Goal: Browse casually

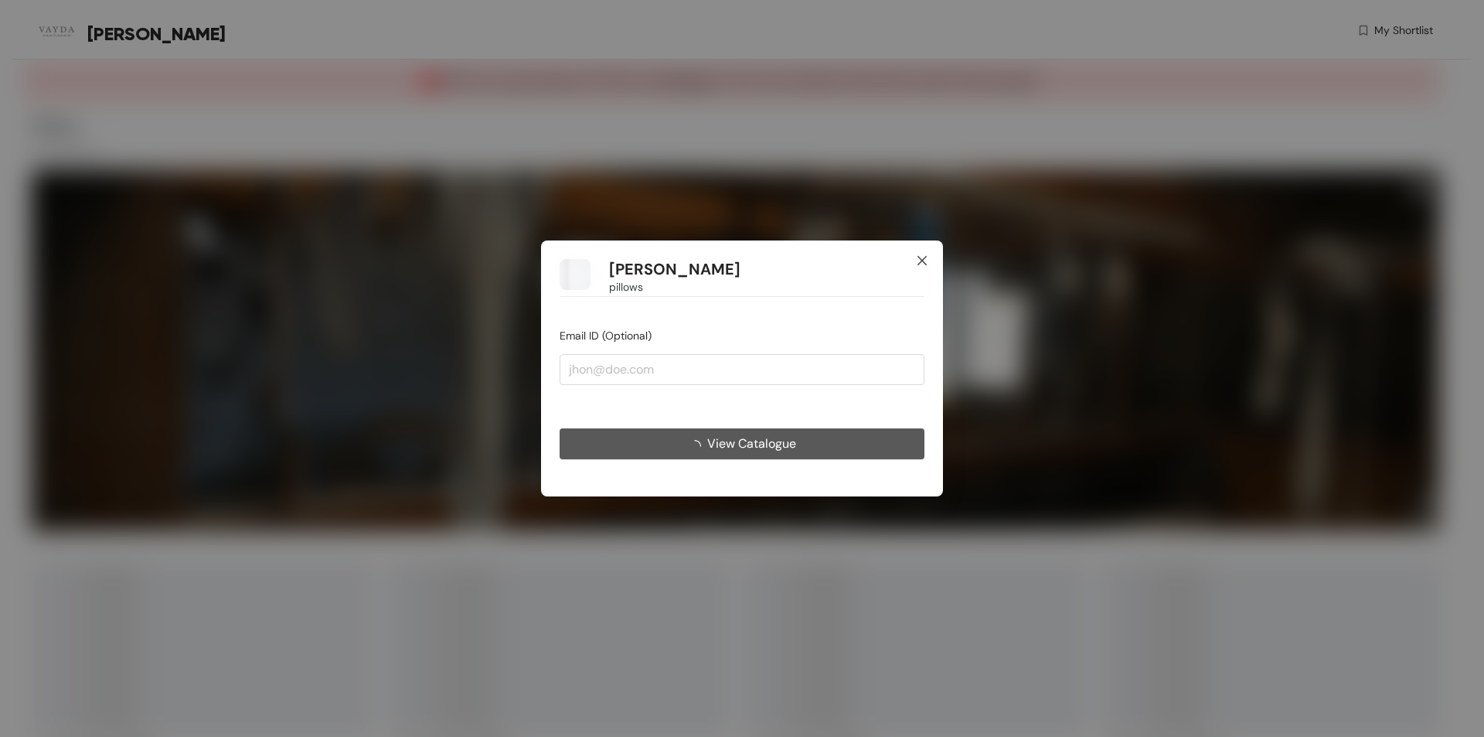
click at [918, 261] on icon "close" at bounding box center [922, 260] width 12 height 12
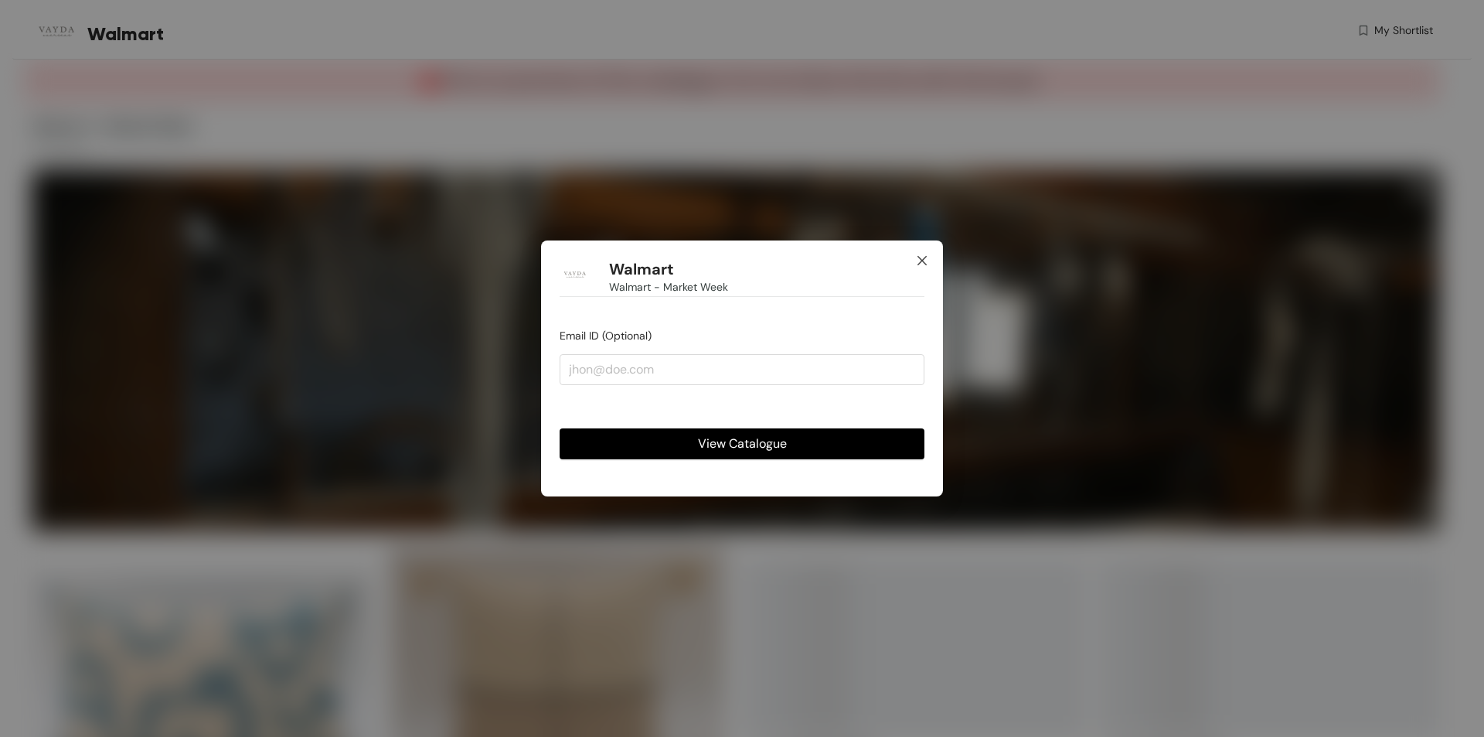
click at [920, 253] on span "Close" at bounding box center [922, 261] width 42 height 42
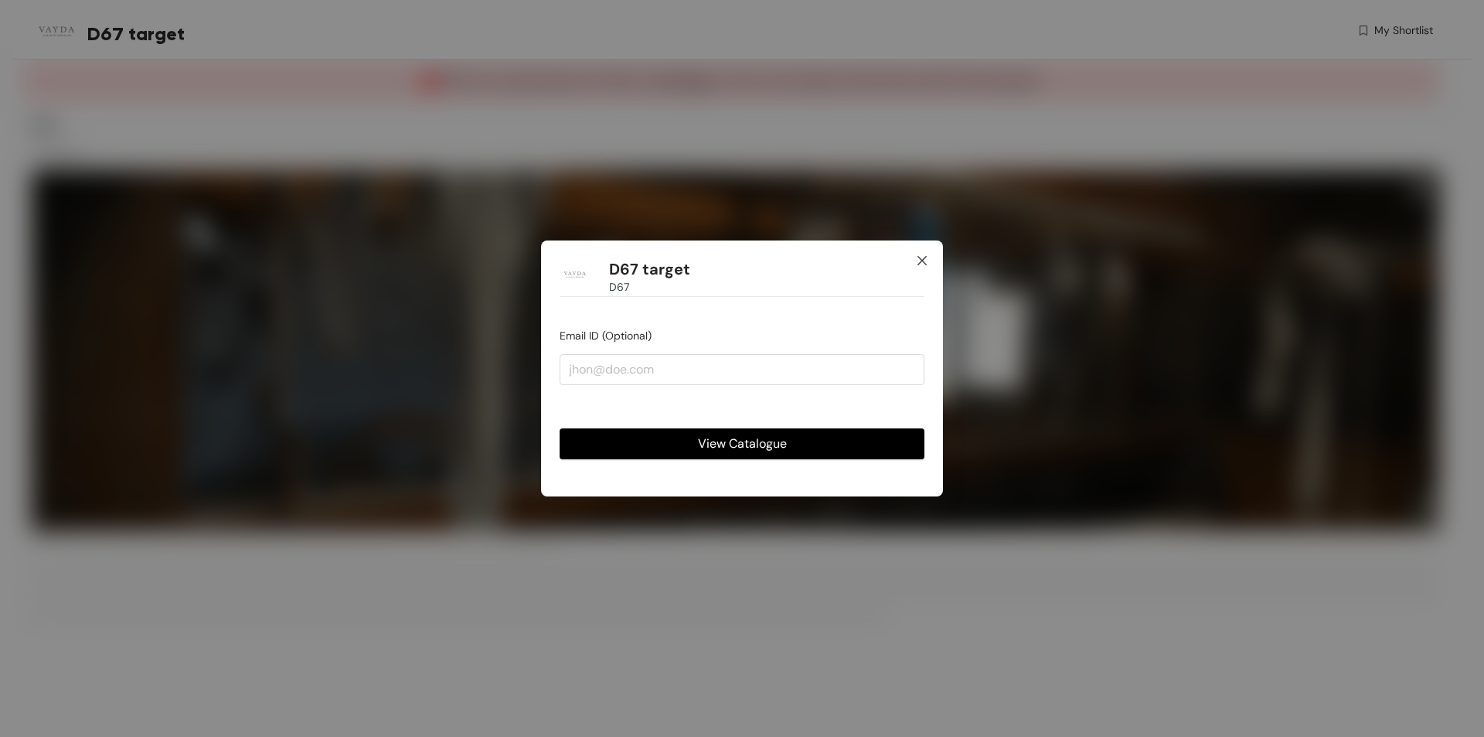
click at [924, 261] on icon "close" at bounding box center [921, 260] width 9 height 9
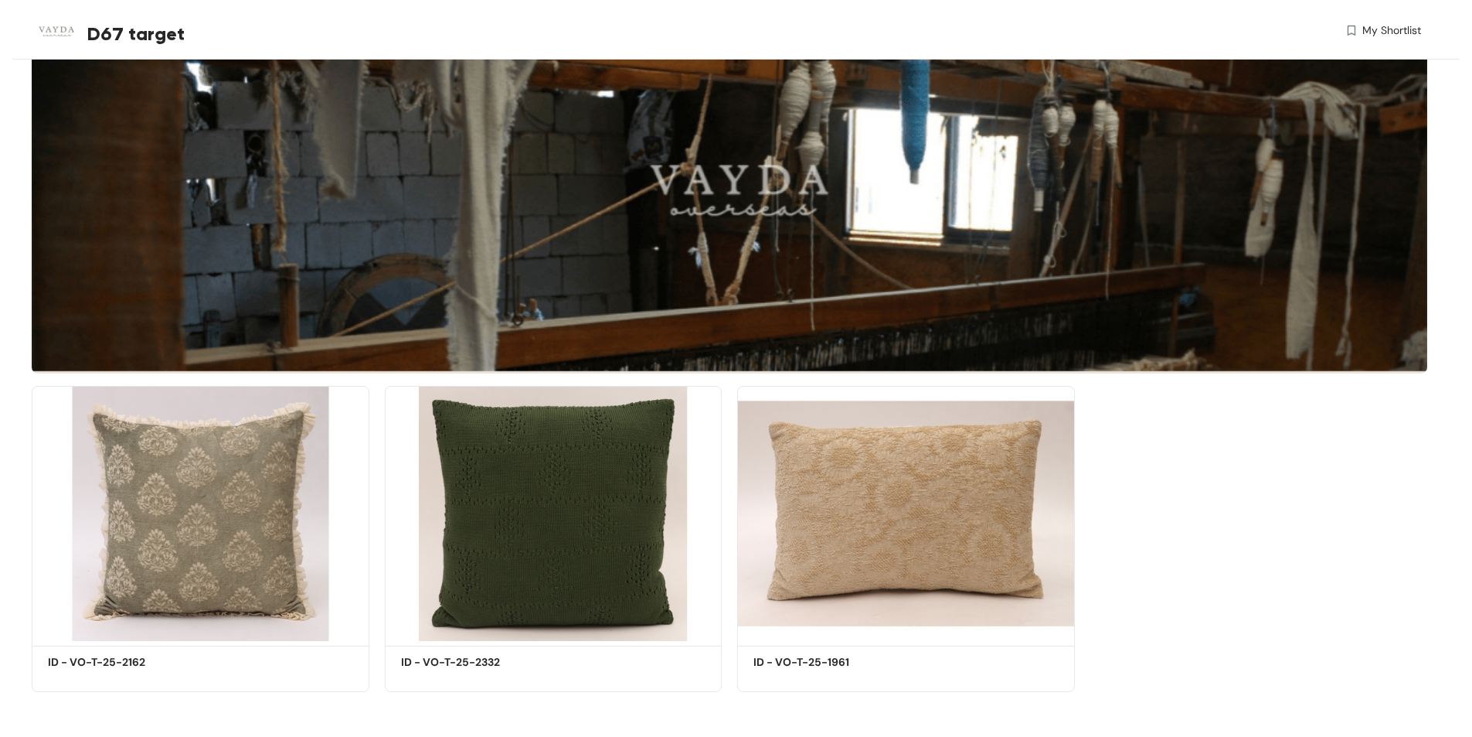
scroll to position [161, 0]
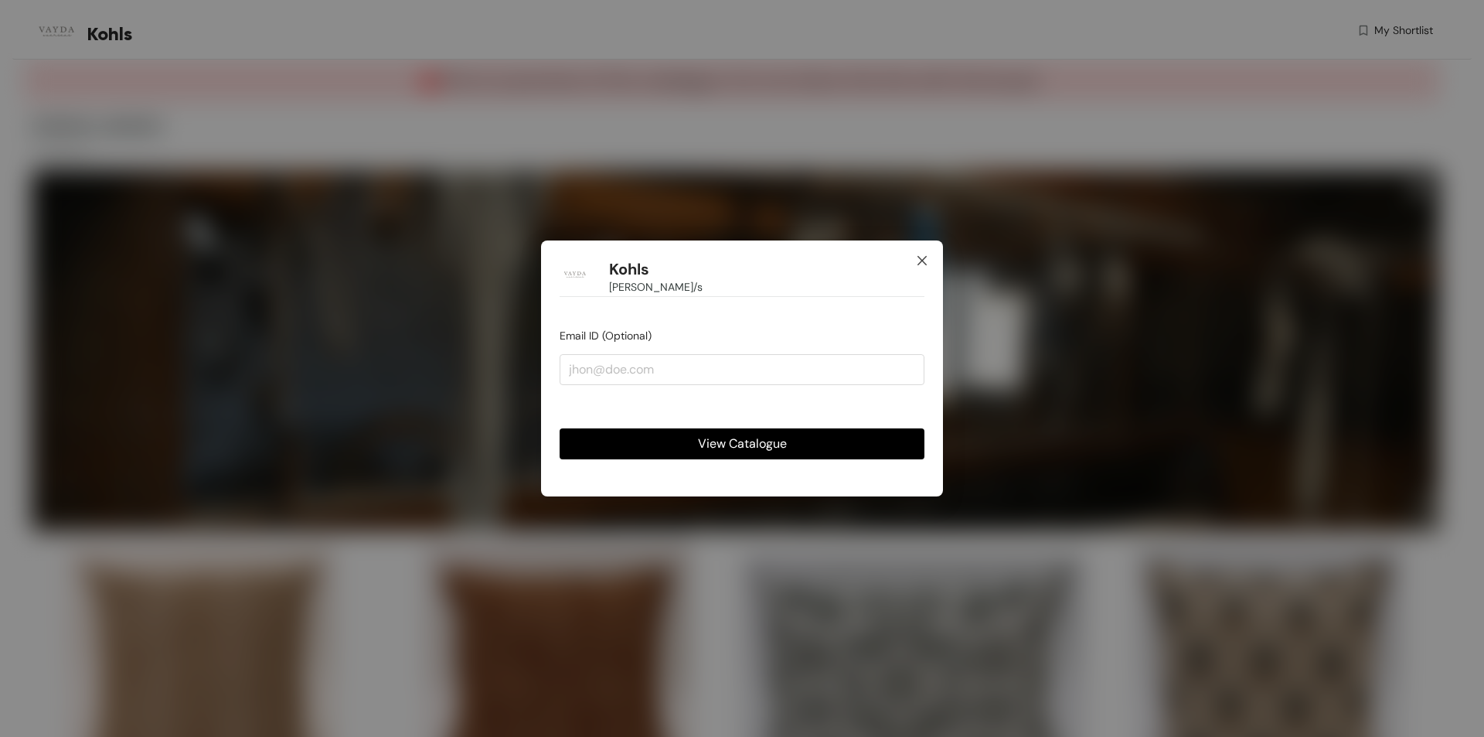
click at [922, 263] on icon "close" at bounding box center [922, 260] width 12 height 12
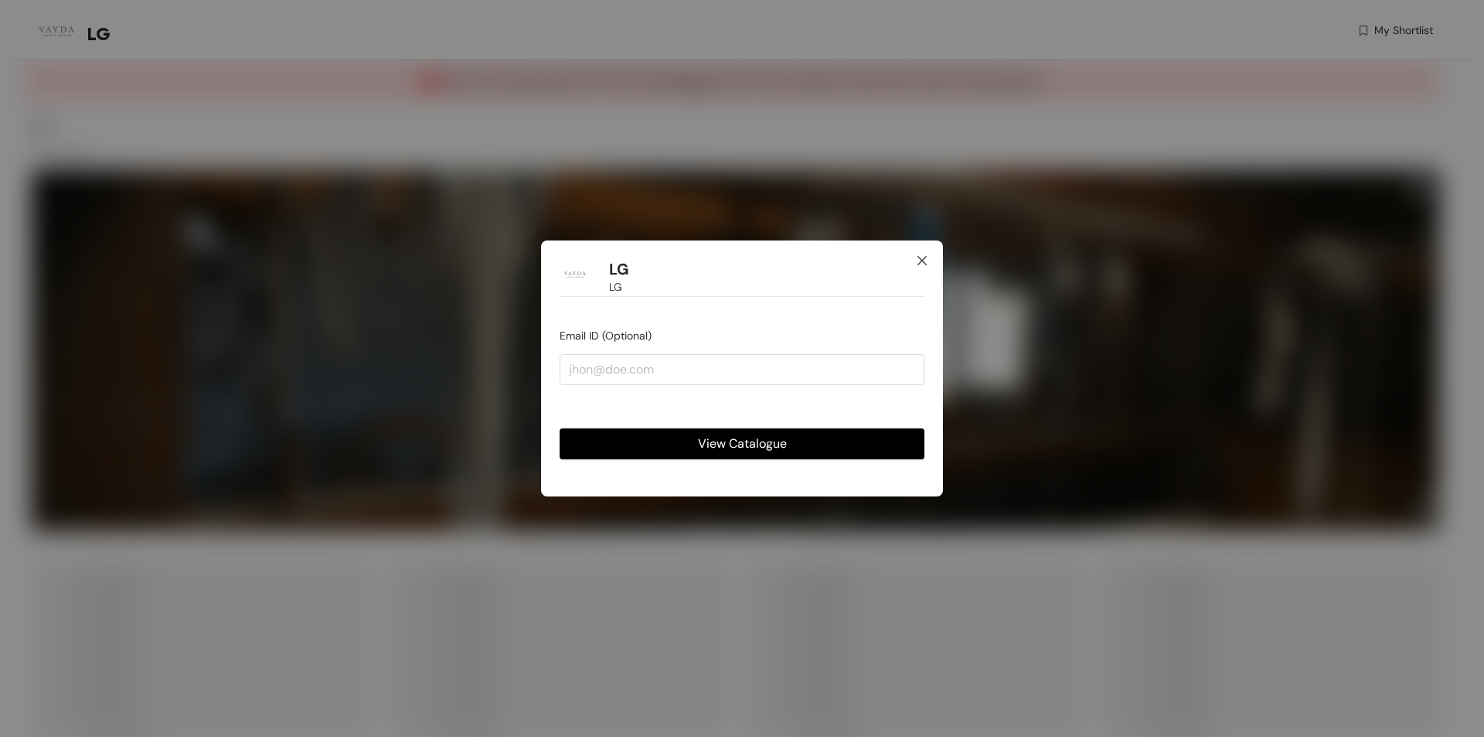
click at [916, 257] on icon "close" at bounding box center [922, 260] width 12 height 12
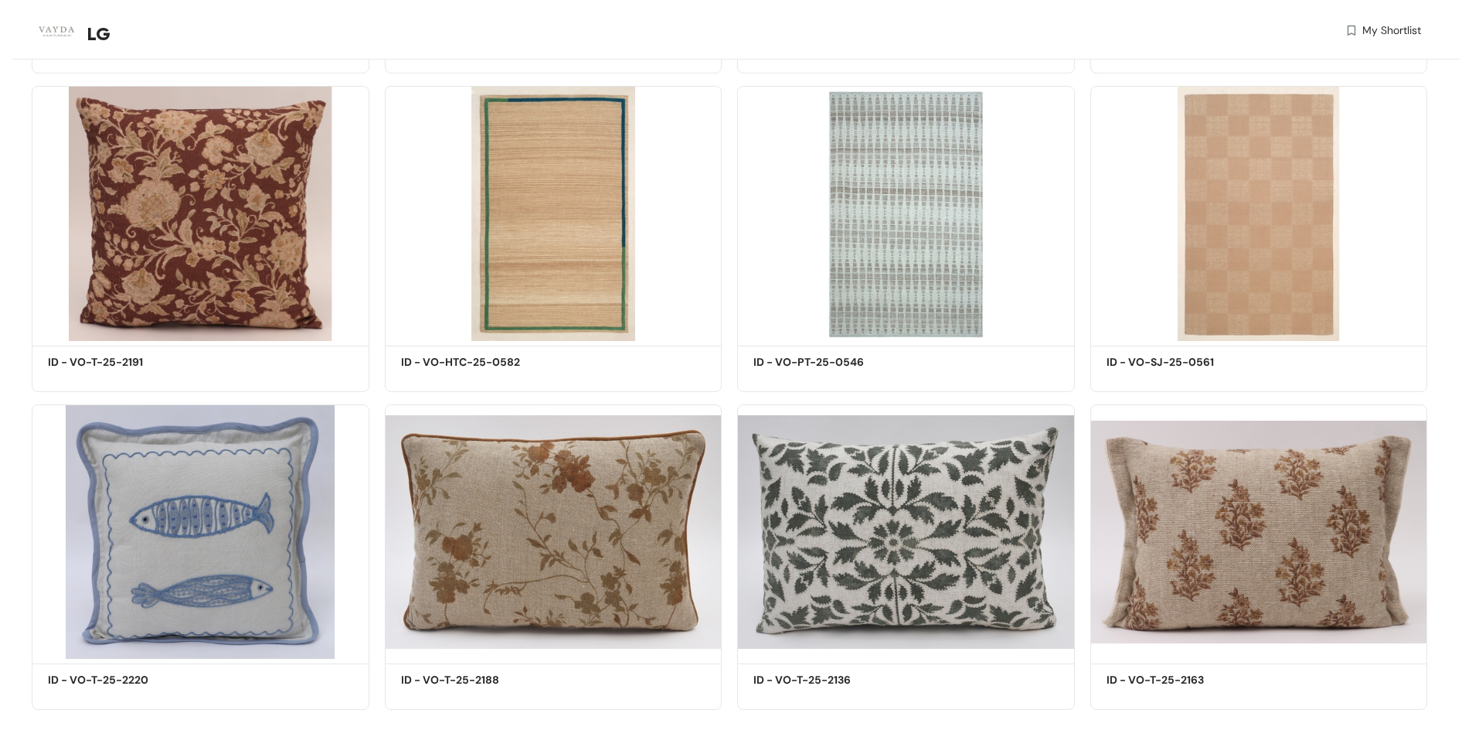
scroll to position [1433, 0]
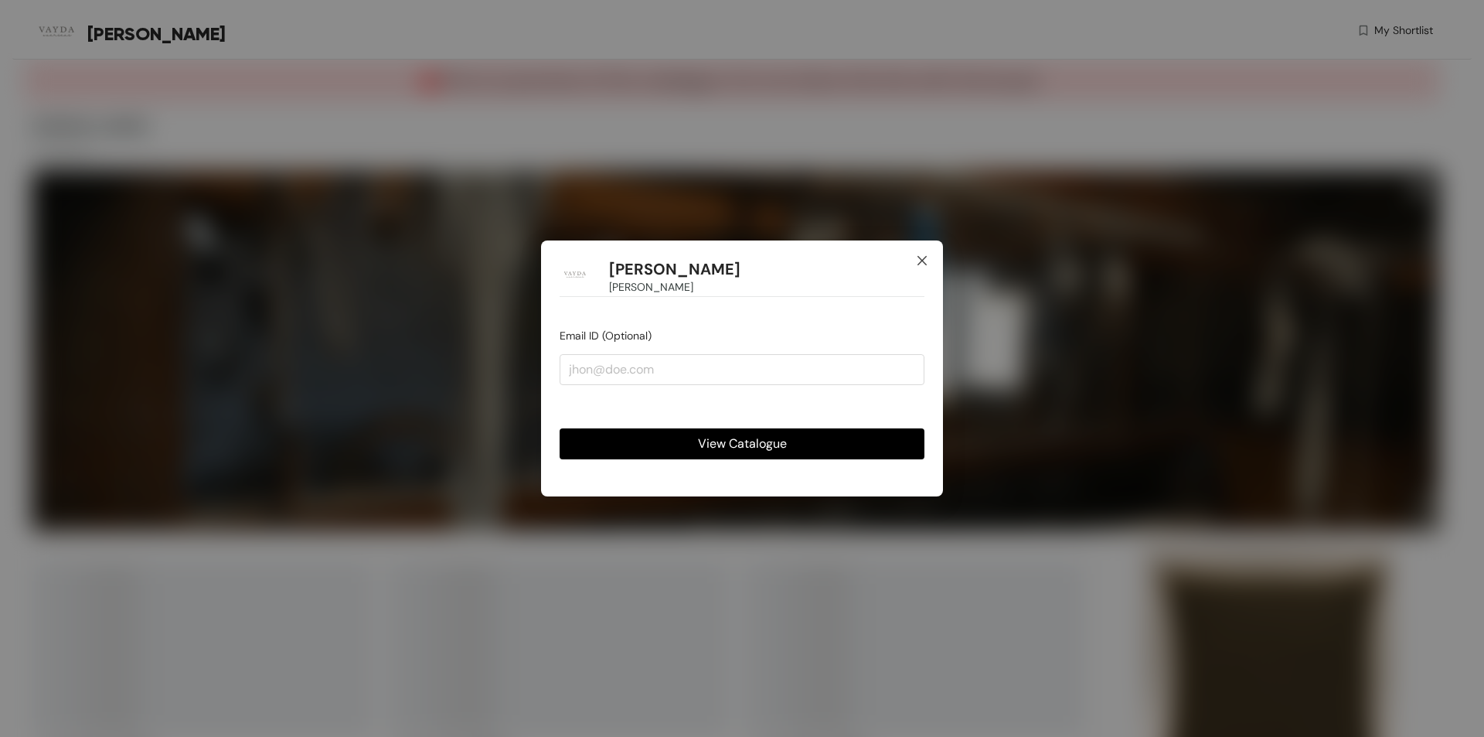
click at [919, 261] on icon "close" at bounding box center [922, 260] width 12 height 12
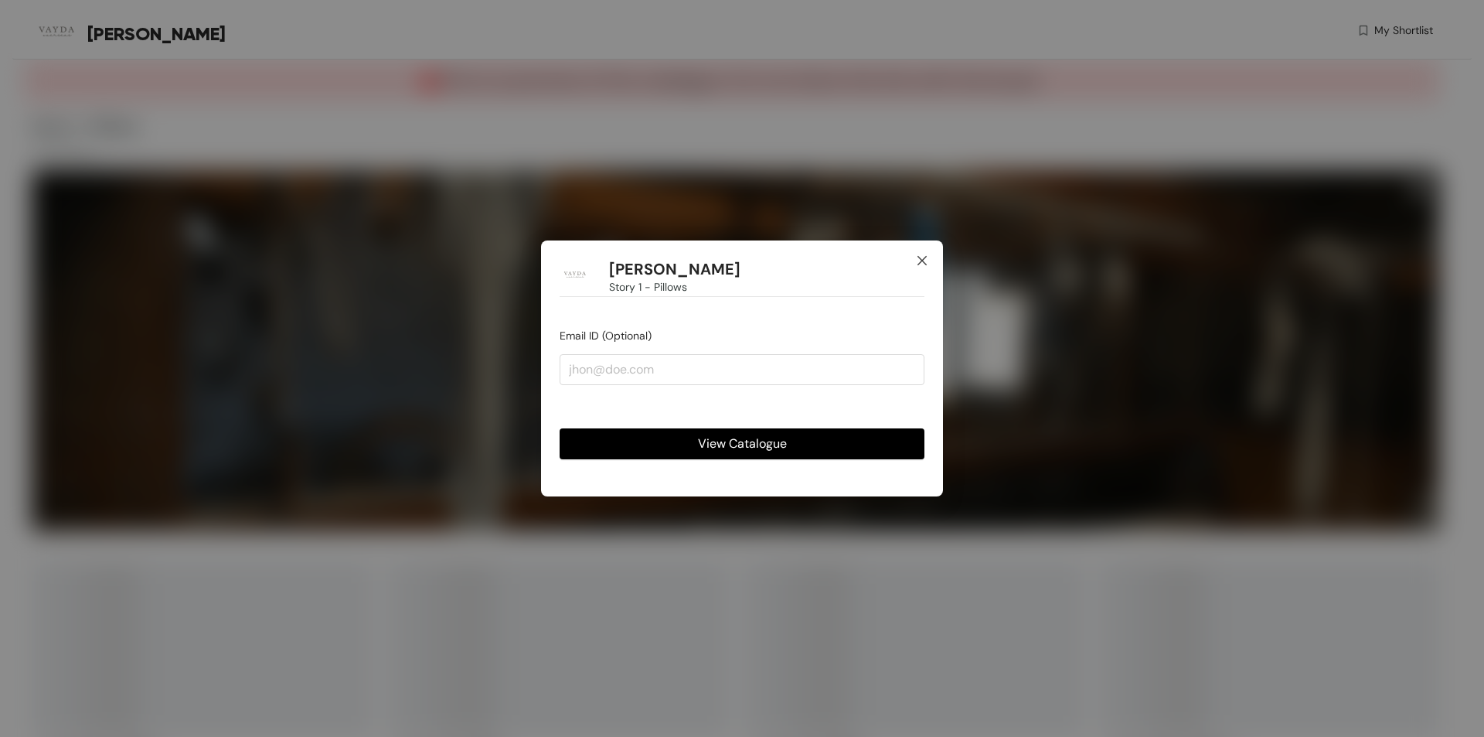
click at [921, 260] on icon "close" at bounding box center [922, 260] width 12 height 12
click at [923, 259] on icon "close" at bounding box center [921, 260] width 9 height 9
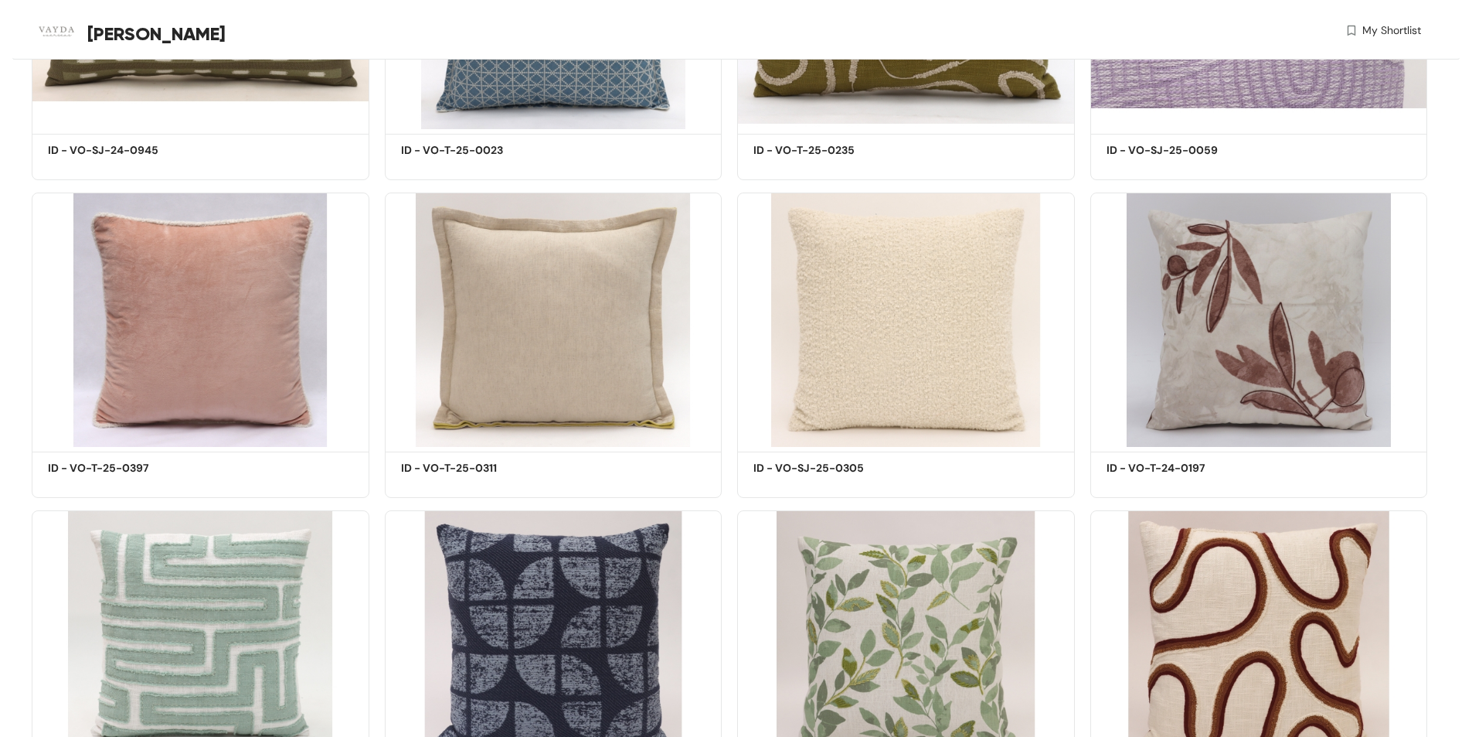
scroll to position [3824, 0]
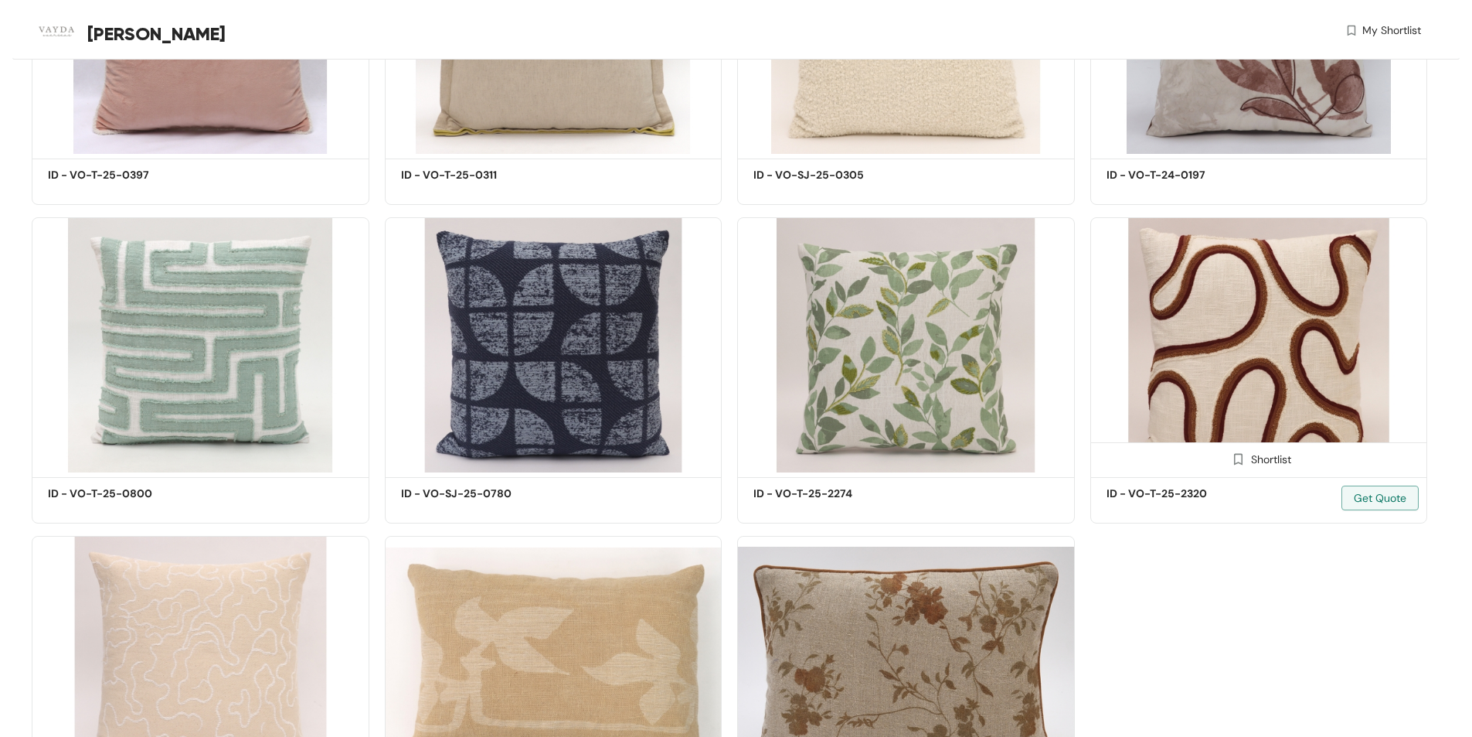
click at [1257, 342] on img at bounding box center [1260, 344] width 338 height 255
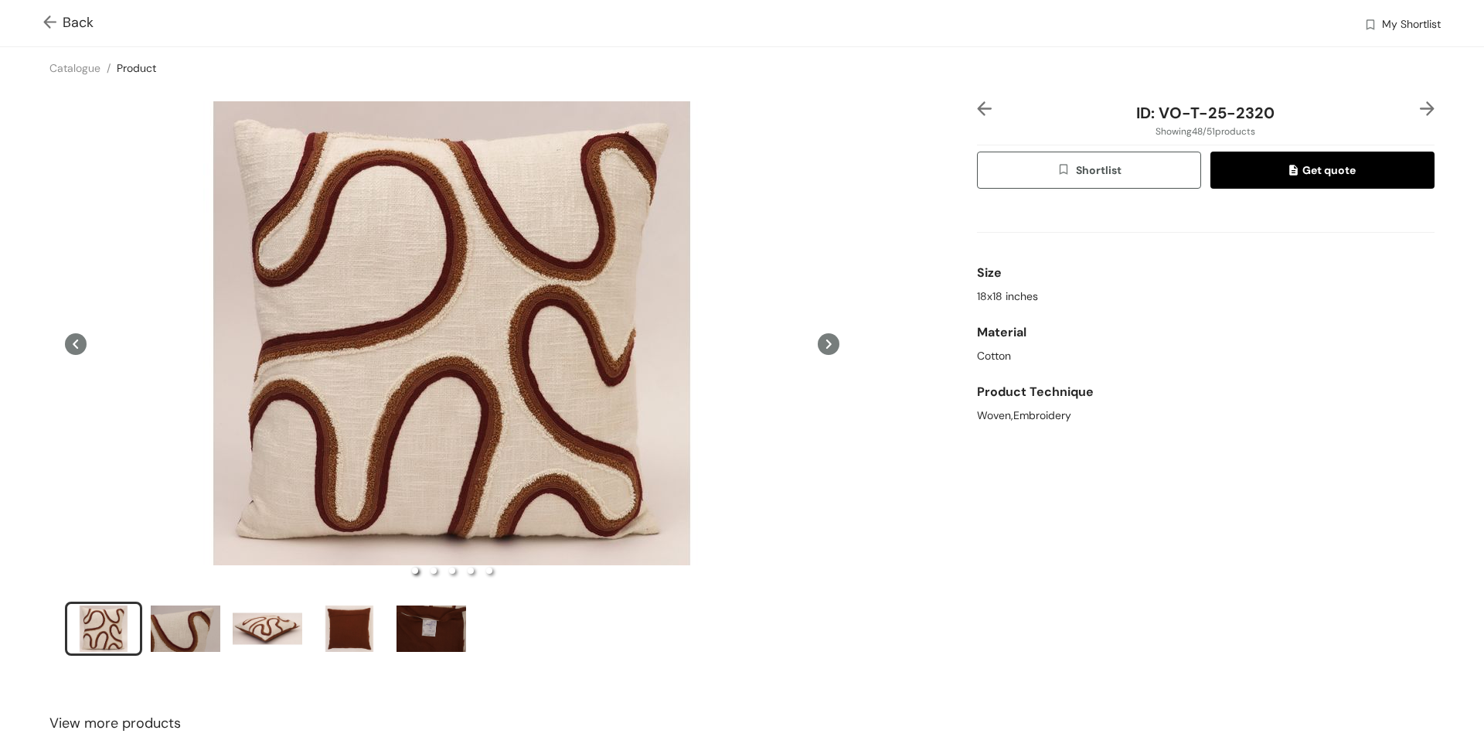
click at [49, 26] on img at bounding box center [52, 23] width 19 height 16
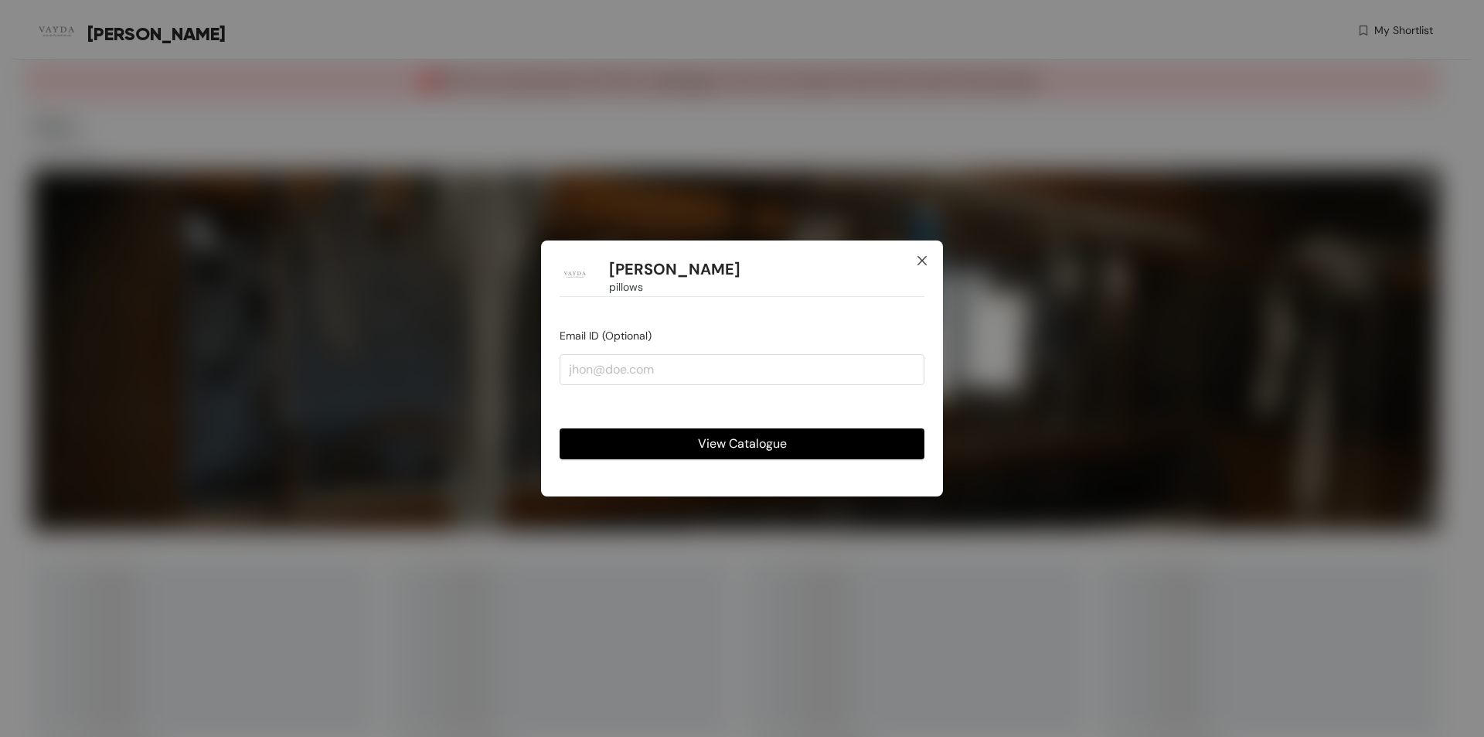
click at [921, 261] on icon "close" at bounding box center [921, 260] width 9 height 9
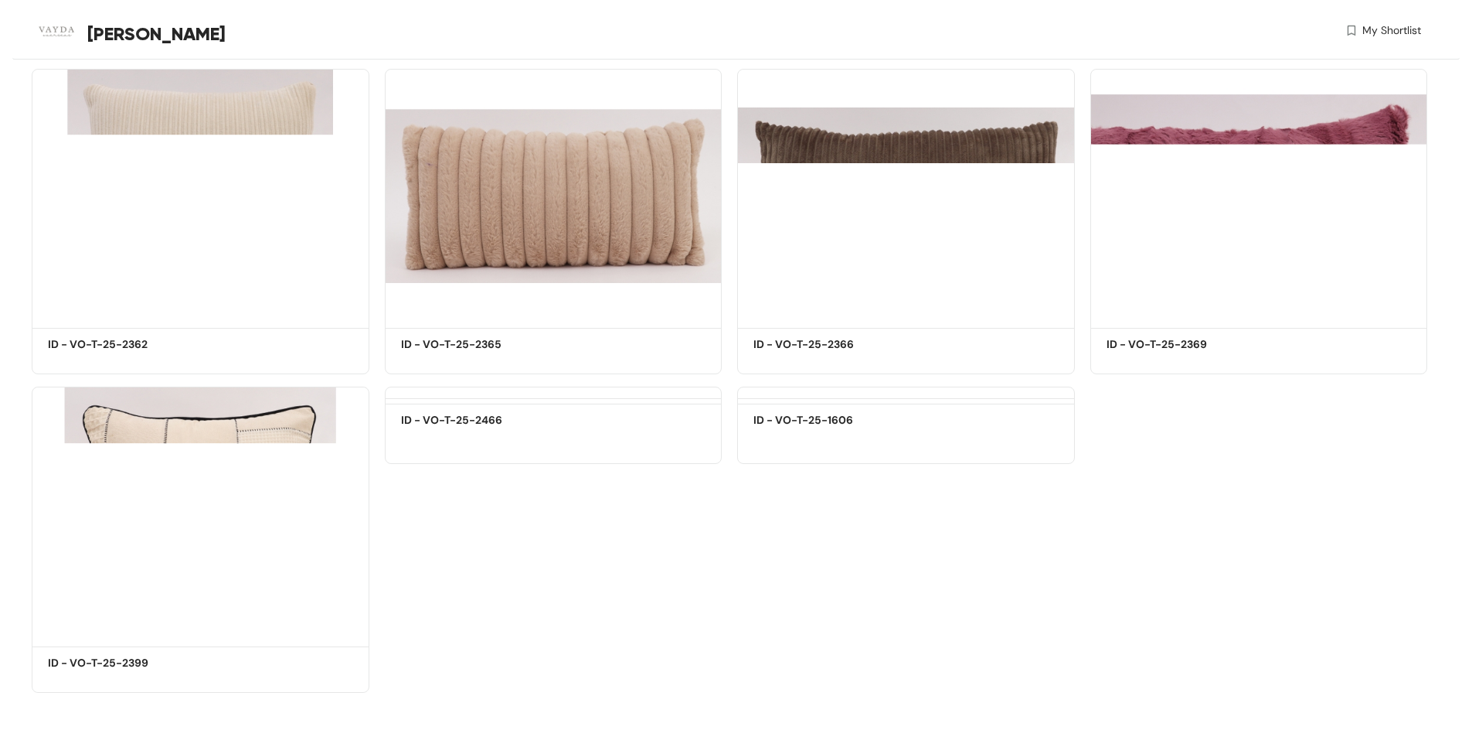
scroll to position [16384, 0]
